Goal: Find contact information: Find contact information

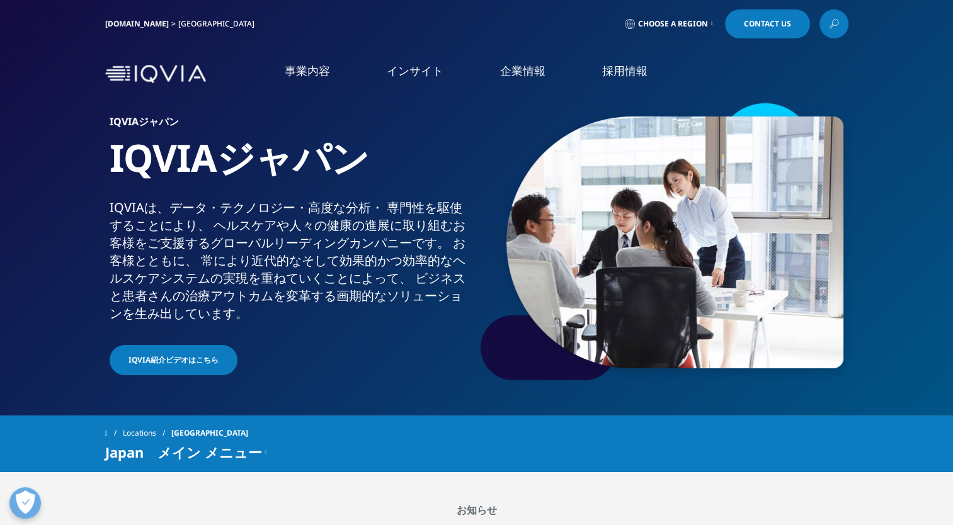
click at [701, 27] on span "Choose a Region" at bounding box center [673, 24] width 70 height 10
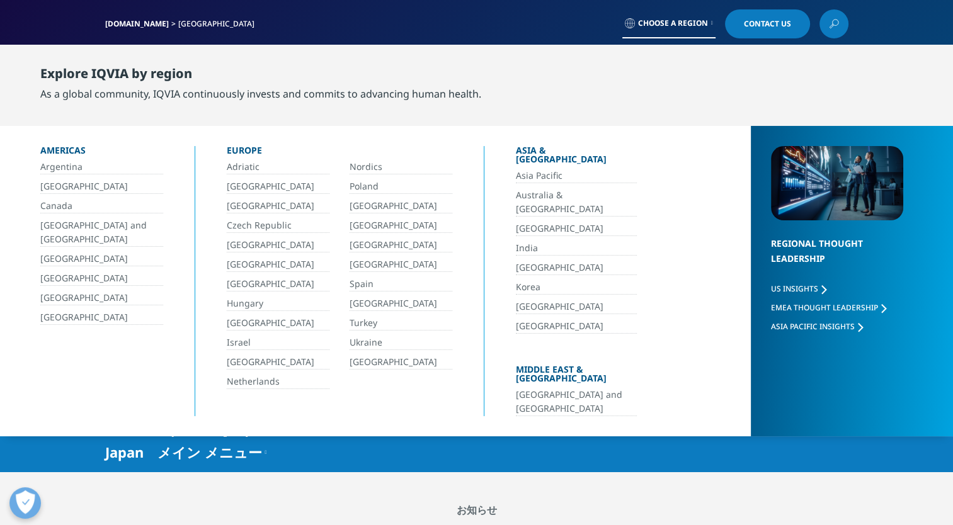
click at [79, 325] on div "Americas Argentina Brazil Canada Central America and Caribbean Colombia Ecuador…" at bounding box center [117, 281] width 154 height 270
click at [79, 316] on link "[GEOGRAPHIC_DATA]" at bounding box center [101, 318] width 123 height 14
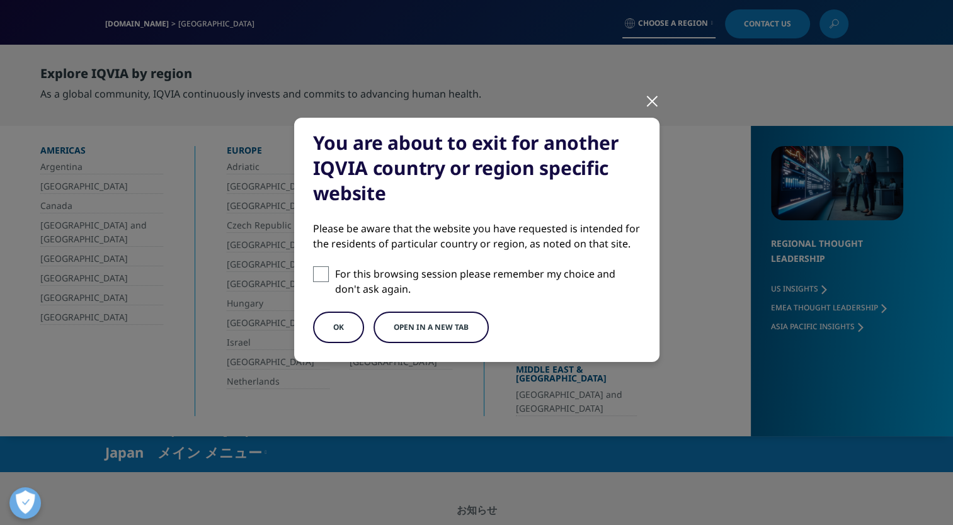
click at [341, 334] on button "OK" at bounding box center [338, 327] width 51 height 31
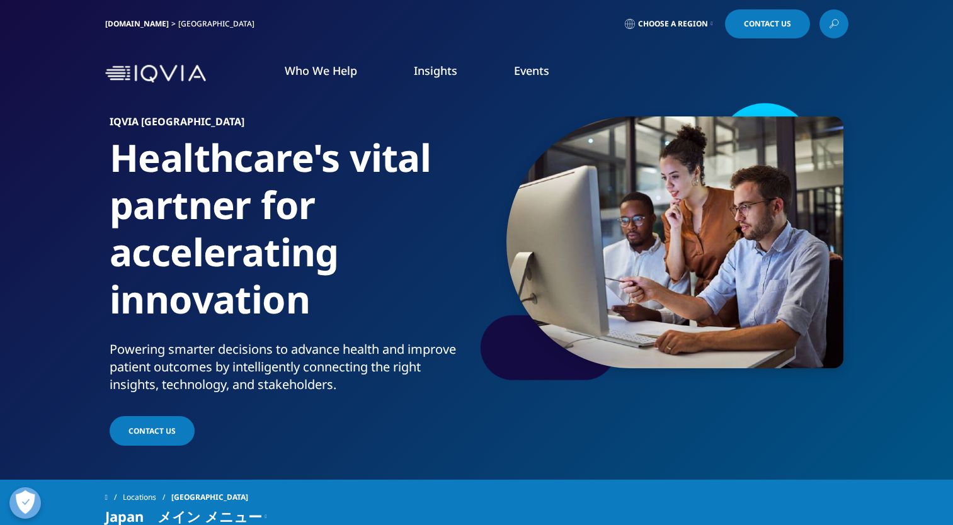
click at [784, 33] on link "Contact Us" at bounding box center [767, 23] width 85 height 29
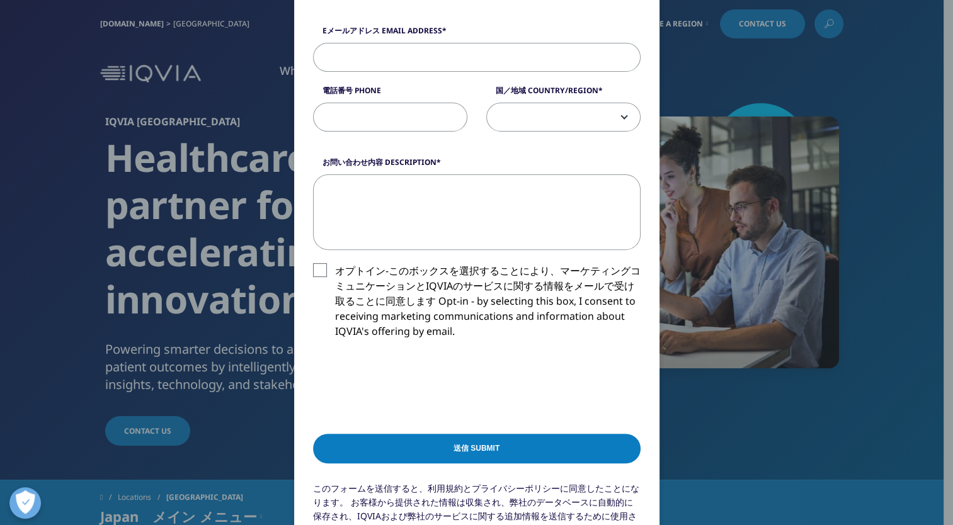
scroll to position [428, 0]
